Goal: Navigation & Orientation: Understand site structure

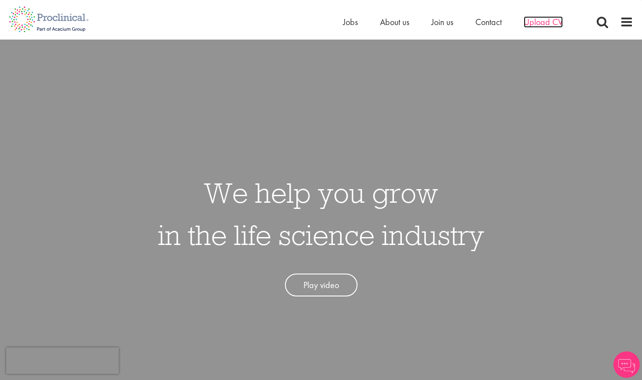
click at [539, 22] on span "Upload CV" at bounding box center [543, 21] width 39 height 11
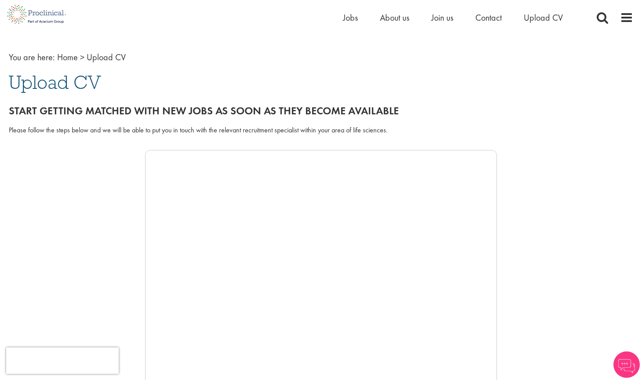
scroll to position [32, 0]
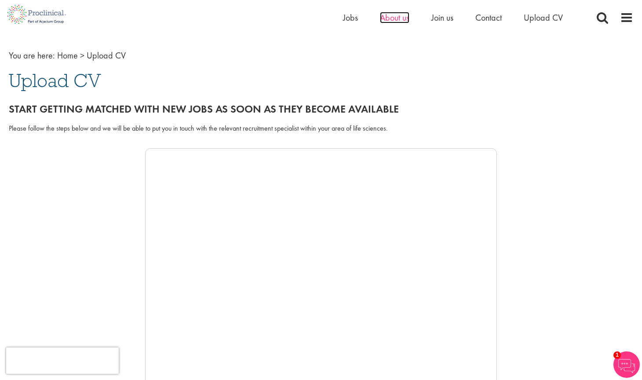
click at [393, 21] on span "About us" at bounding box center [394, 17] width 29 height 11
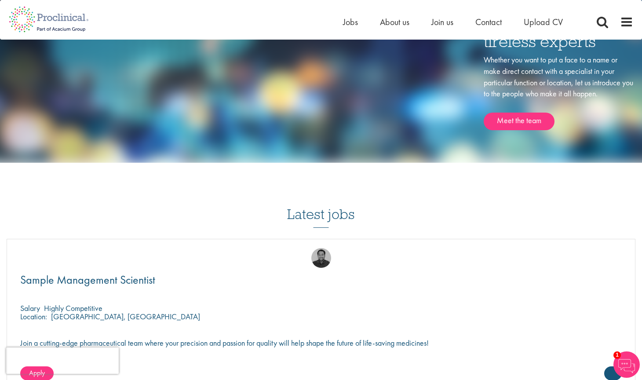
scroll to position [1296, 0]
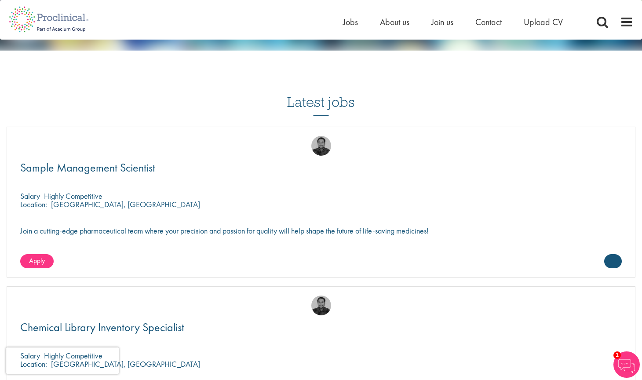
click at [61, 29] on img at bounding box center [48, 19] width 93 height 39
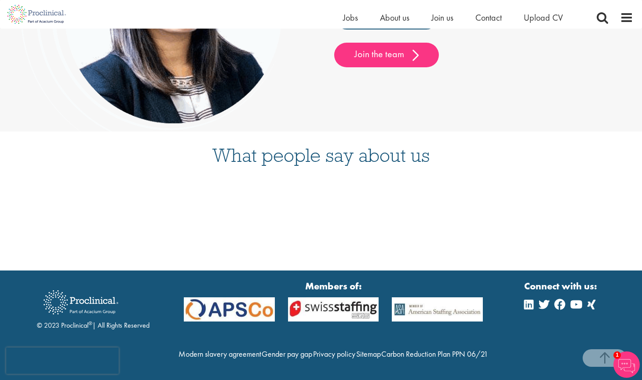
scroll to position [2269, 0]
